Goal: Information Seeking & Learning: Find specific fact

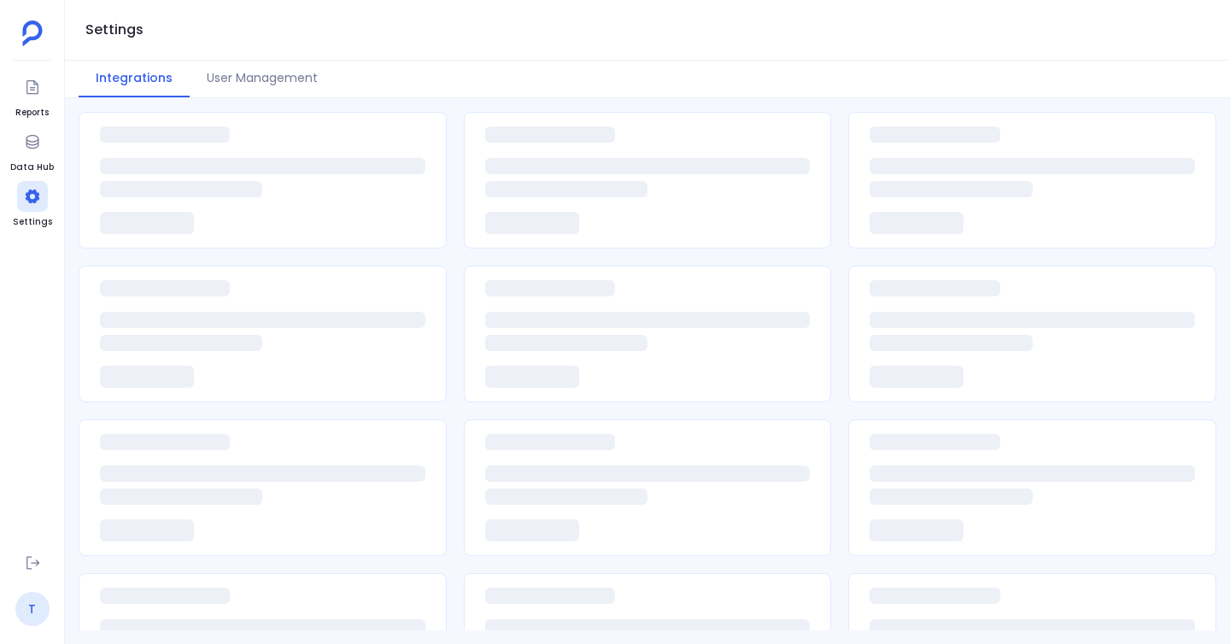
click at [28, 606] on link "T" at bounding box center [32, 609] width 34 height 34
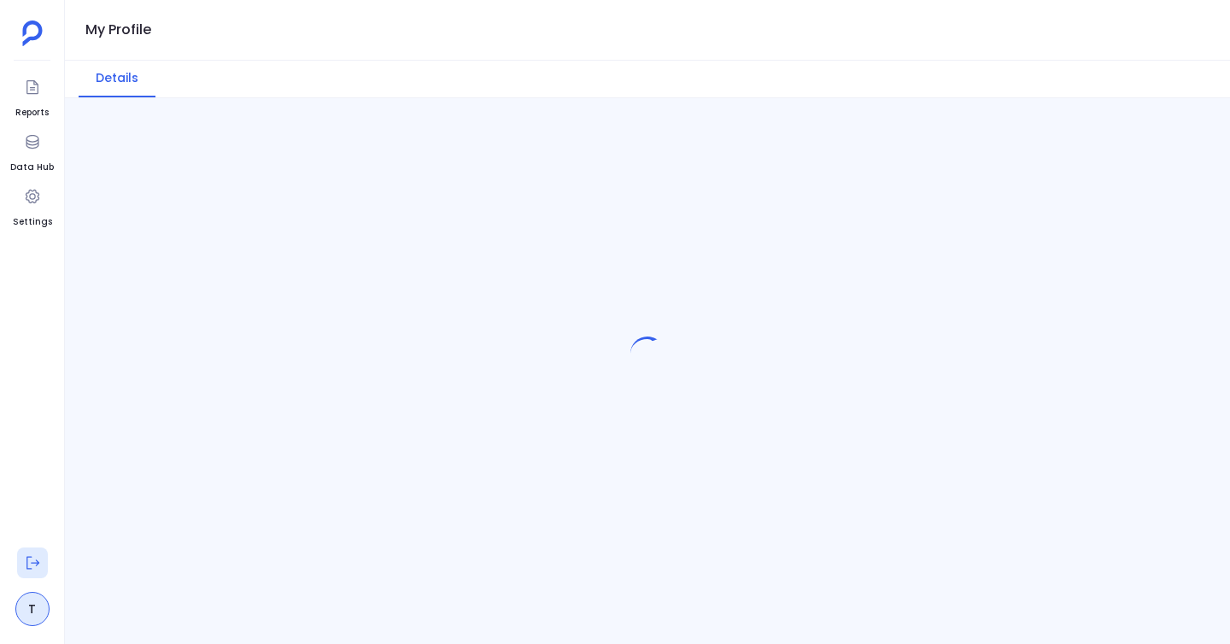
click at [28, 557] on icon at bounding box center [32, 562] width 17 height 17
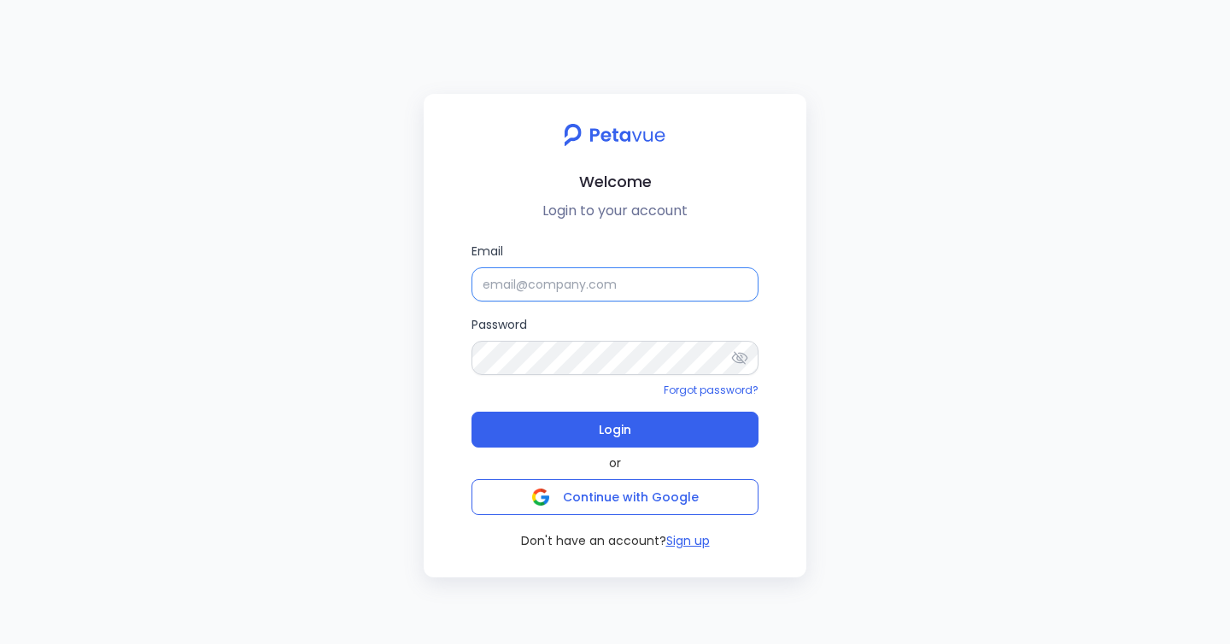
click at [530, 285] on input "Email" at bounding box center [614, 284] width 287 height 34
click at [575, 278] on input "Email" at bounding box center [614, 284] width 287 height 34
click at [594, 282] on input "Email" at bounding box center [614, 284] width 287 height 34
click at [598, 284] on input "Email" at bounding box center [614, 284] width 287 height 34
click at [597, 297] on input "Email" at bounding box center [614, 284] width 287 height 34
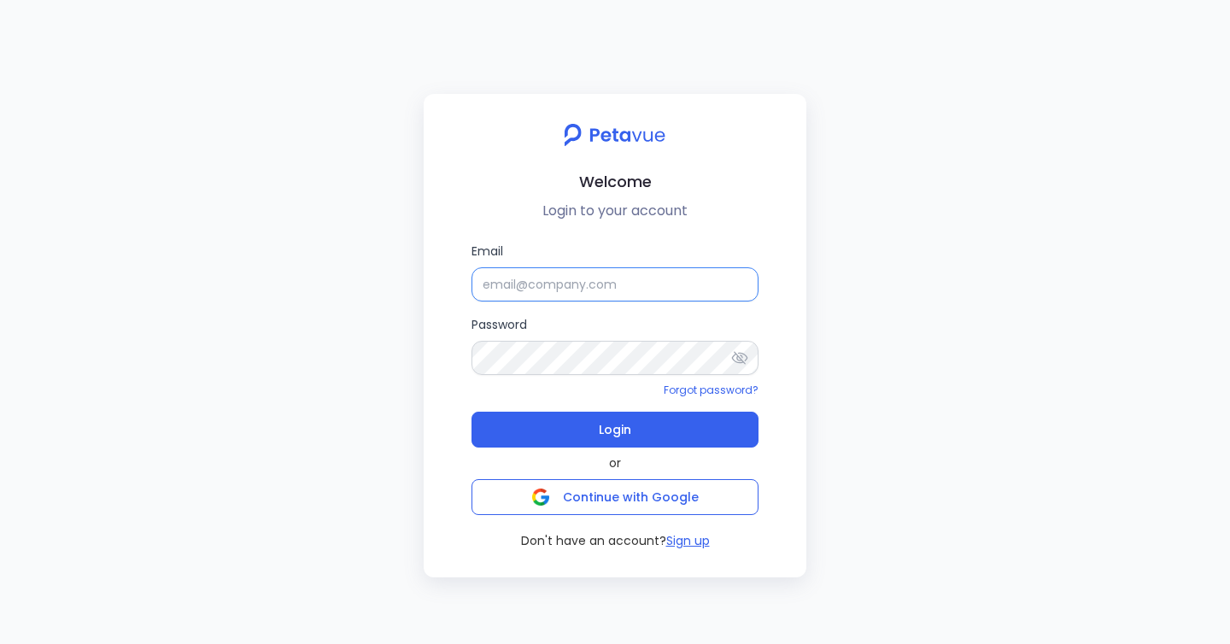
type input "support+turingvuestag@petavue.com"
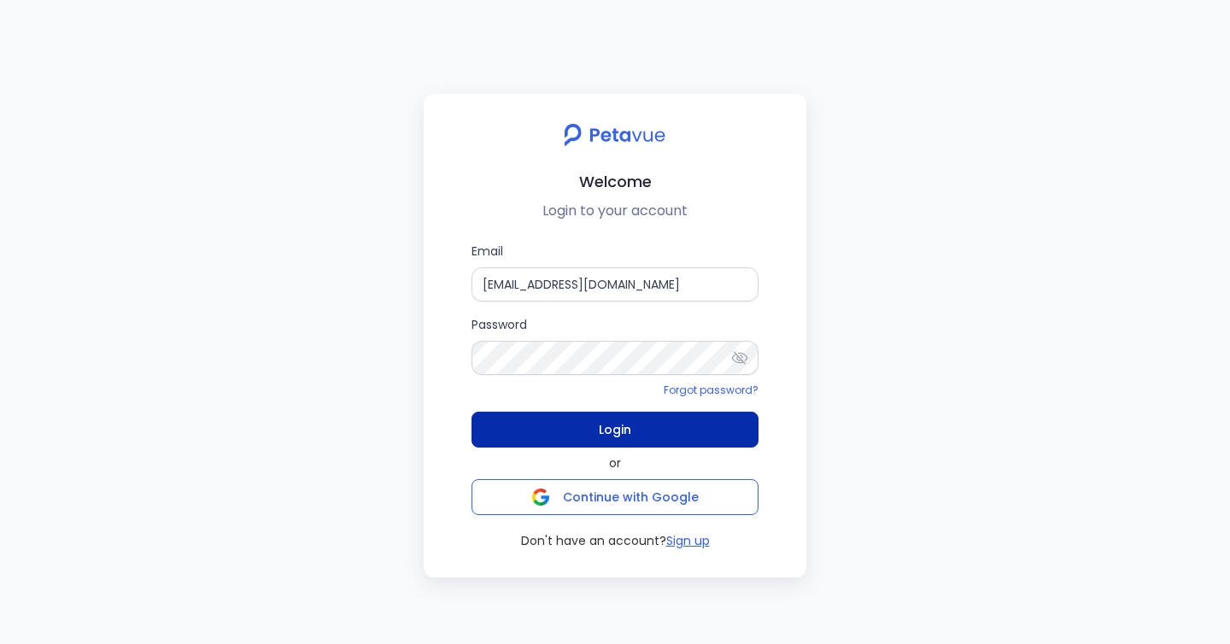
click at [590, 432] on button "Login" at bounding box center [614, 430] width 287 height 36
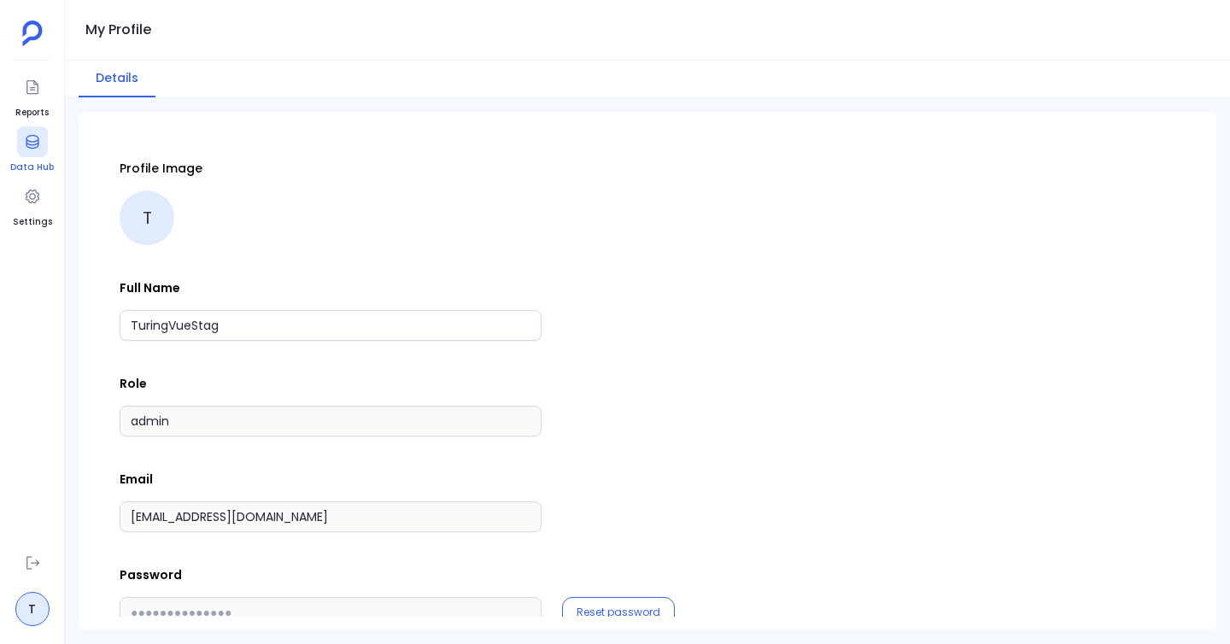
click at [26, 143] on icon at bounding box center [32, 142] width 13 height 14
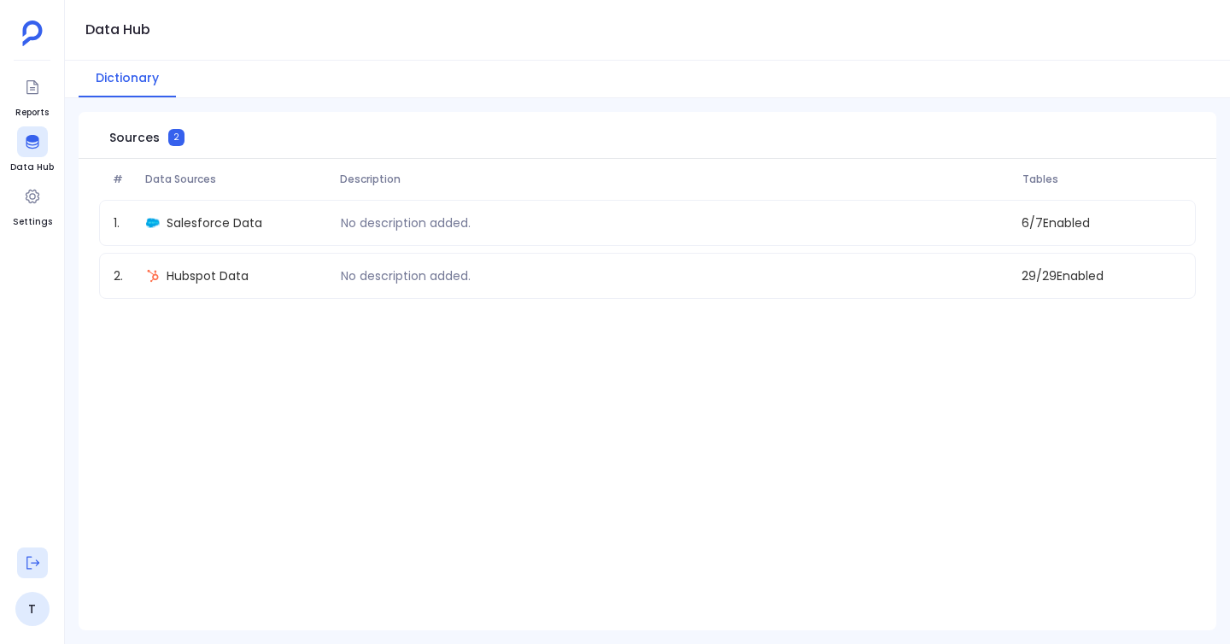
click at [22, 560] on button at bounding box center [32, 562] width 31 height 31
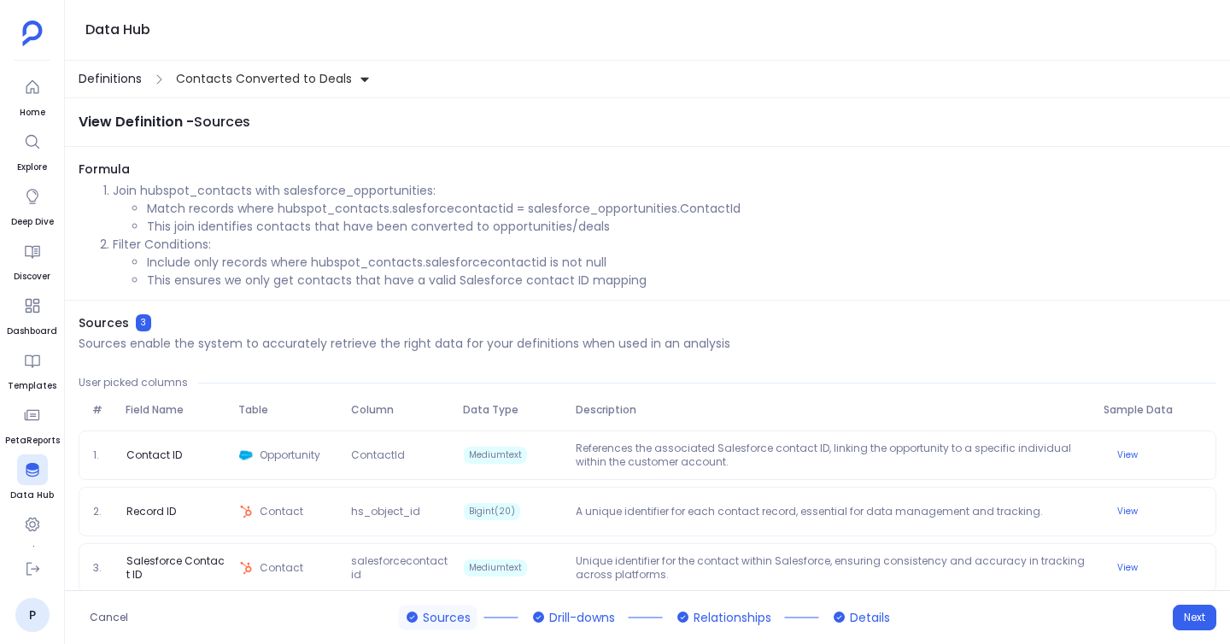
click at [107, 81] on span "Definitions" at bounding box center [110, 79] width 63 height 18
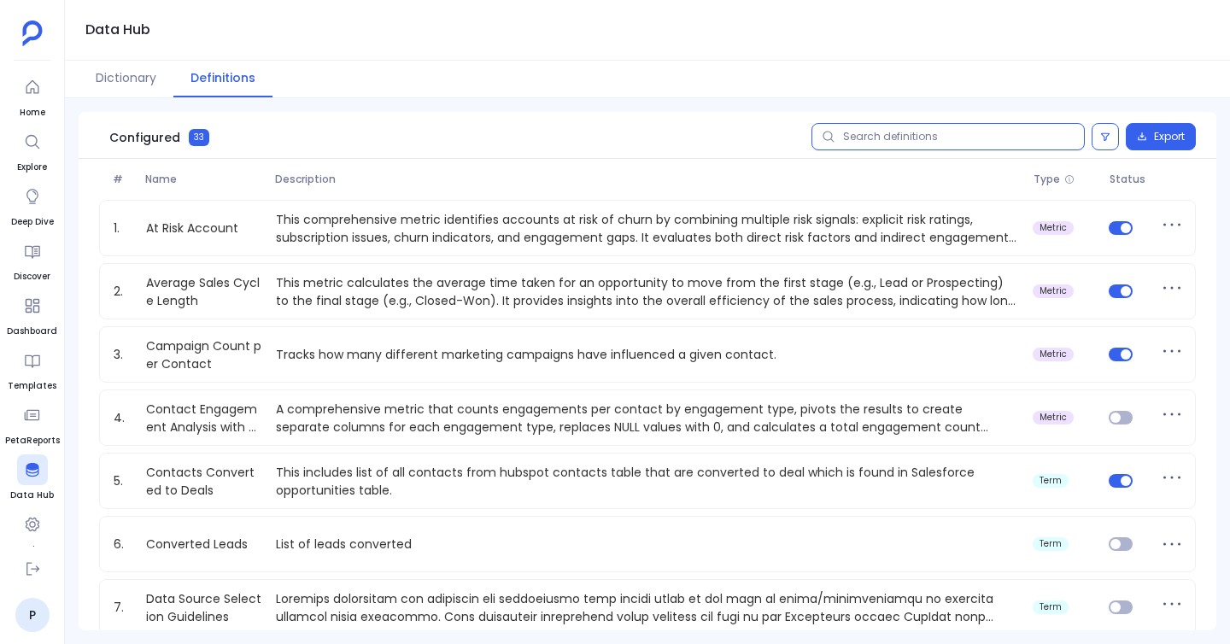
click at [928, 132] on input "text" at bounding box center [947, 136] width 273 height 27
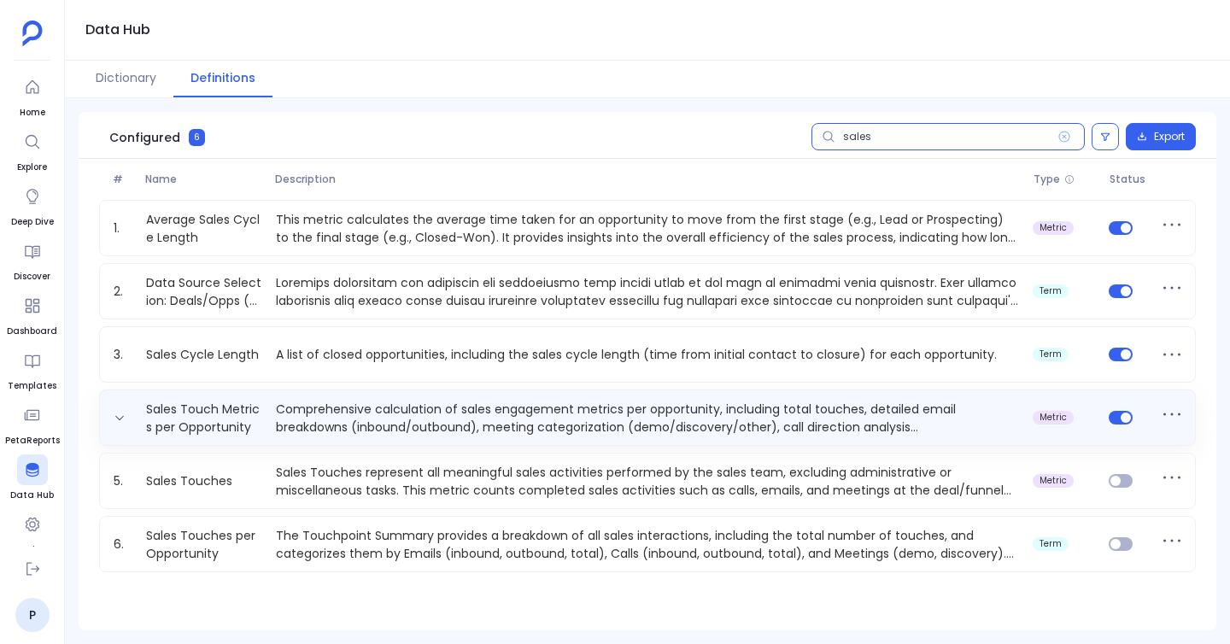
type input "sales"
drag, startPoint x: 132, startPoint y: 397, endPoint x: 250, endPoint y: 438, distance: 124.8
click at [250, 438] on div "Sales Touch Metrics per Opportunity Comprehensive calculation of sales engageme…" at bounding box center [647, 417] width 1097 height 56
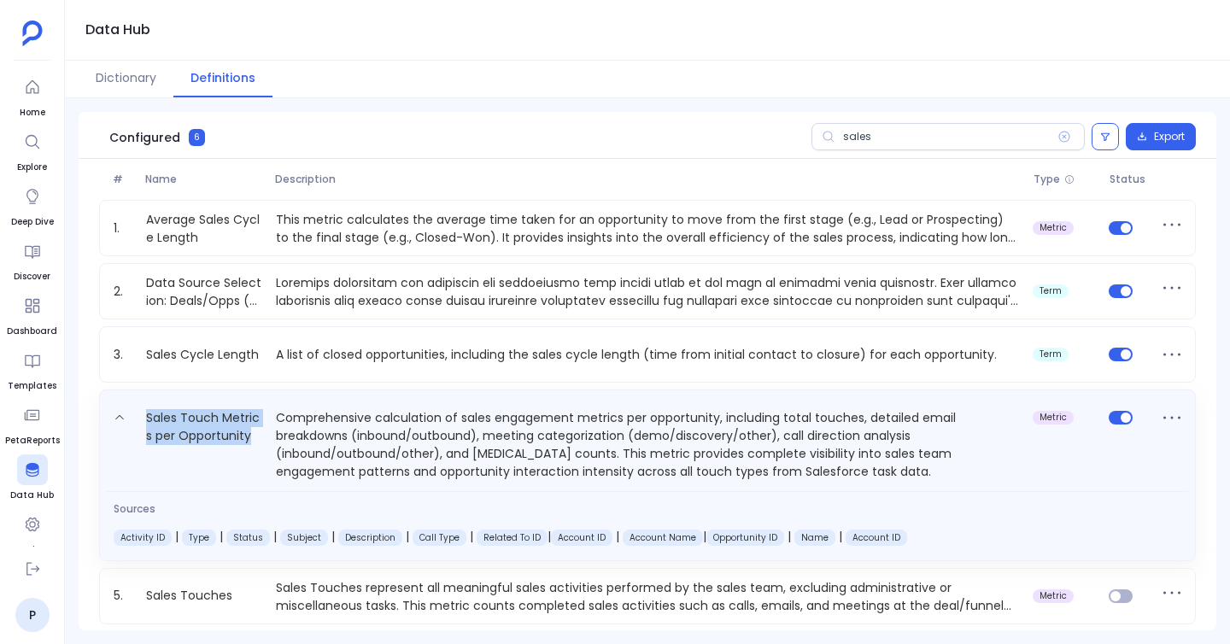
copy link "Sales Touch Metrics per Opportunity"
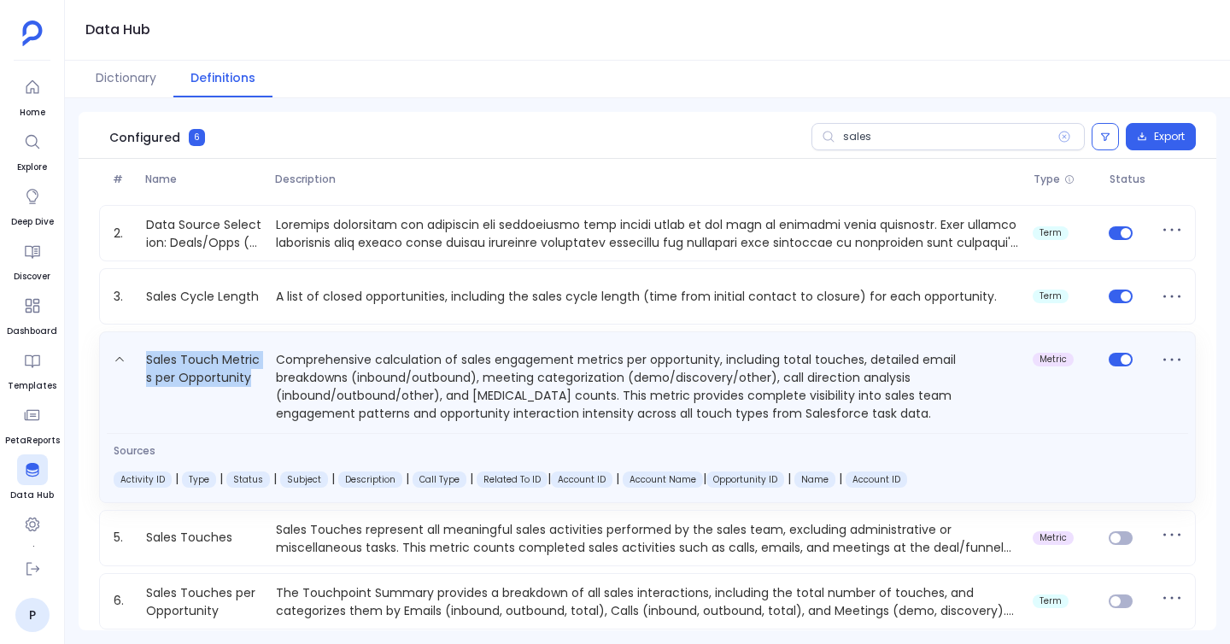
scroll to position [70, 0]
